Goal: Task Accomplishment & Management: Use online tool/utility

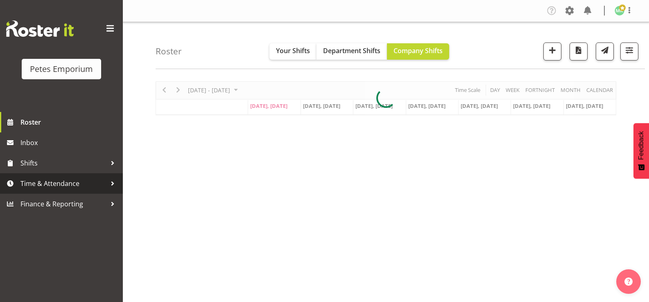
click at [70, 181] on span "Time & Attendance" at bounding box center [63, 184] width 86 height 12
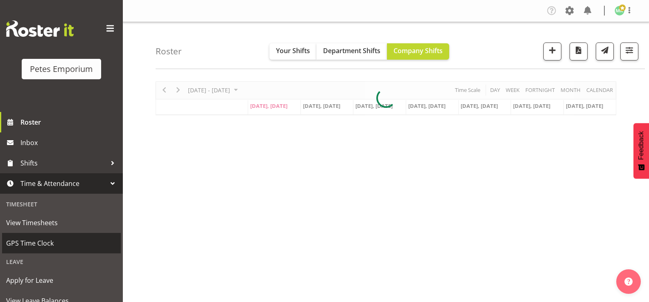
drag, startPoint x: 67, startPoint y: 239, endPoint x: 68, endPoint y: 233, distance: 5.8
click at [67, 238] on span "GPS Time Clock" at bounding box center [61, 243] width 110 height 12
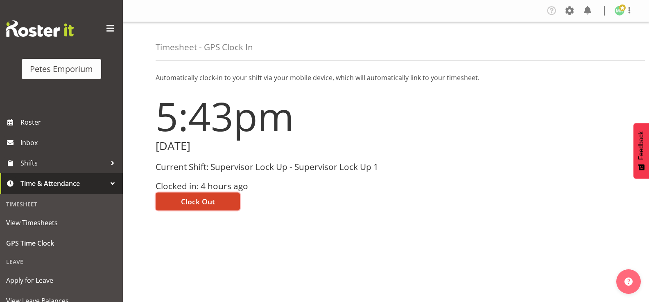
click at [215, 201] on button "Clock Out" at bounding box center [198, 202] width 84 height 18
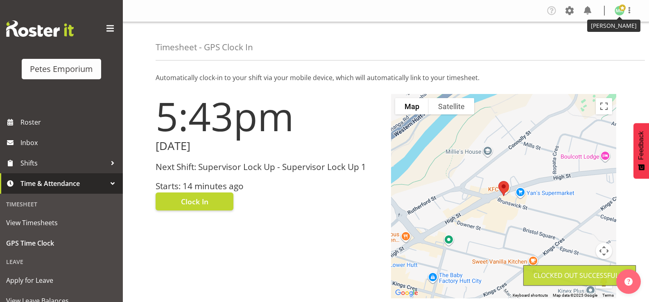
click at [620, 14] on img at bounding box center [619, 11] width 10 height 10
click at [592, 43] on link "Log Out" at bounding box center [594, 43] width 79 height 15
